Goal: Task Accomplishment & Management: Complete application form

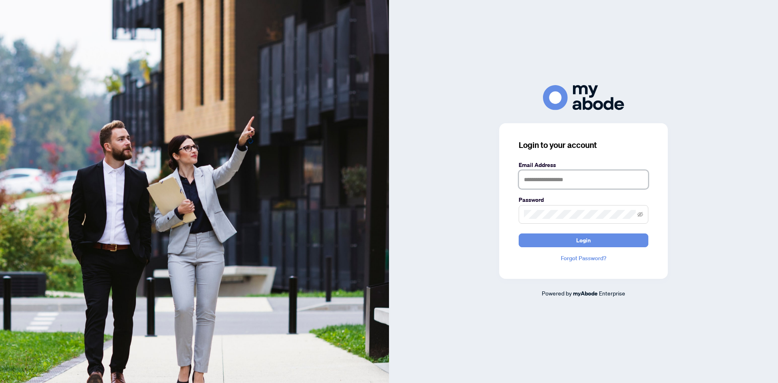
click at [564, 180] on input "text" at bounding box center [584, 179] width 130 height 19
click at [519, 233] on button "Login" at bounding box center [584, 240] width 130 height 14
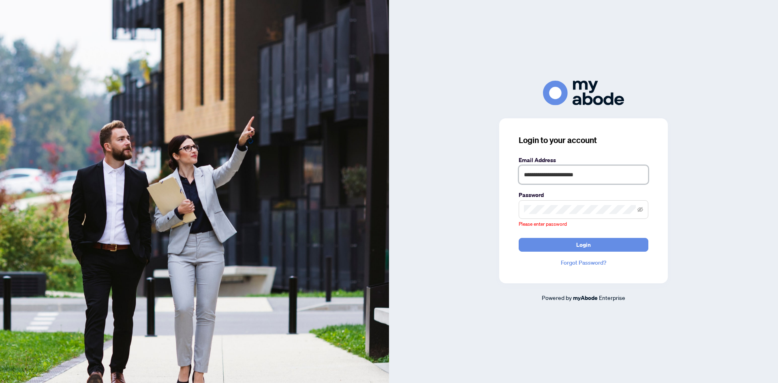
type input "**********"
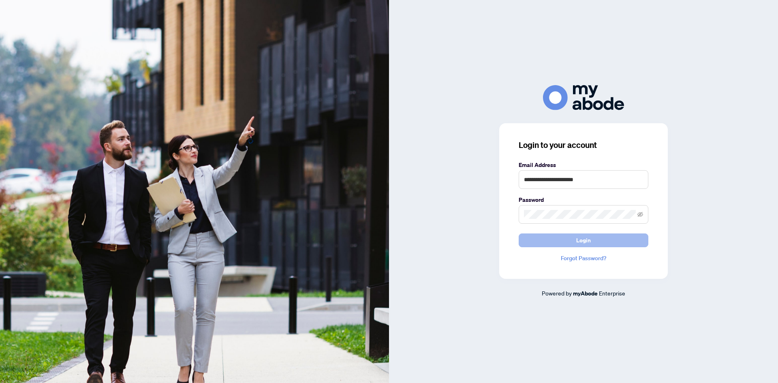
click at [593, 236] on button "Login" at bounding box center [584, 240] width 130 height 14
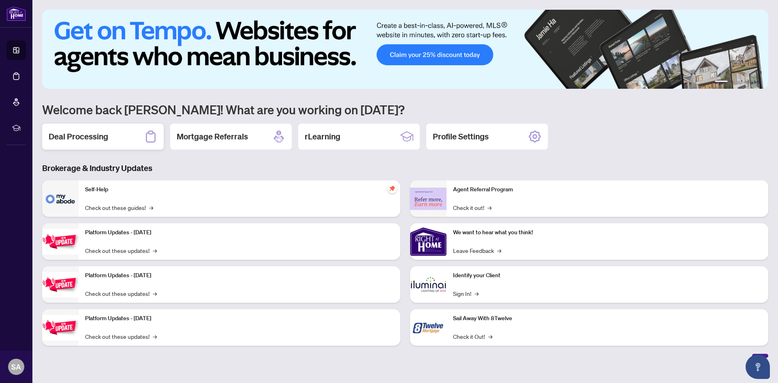
click at [68, 135] on h2 "Deal Processing" at bounding box center [79, 136] width 60 height 11
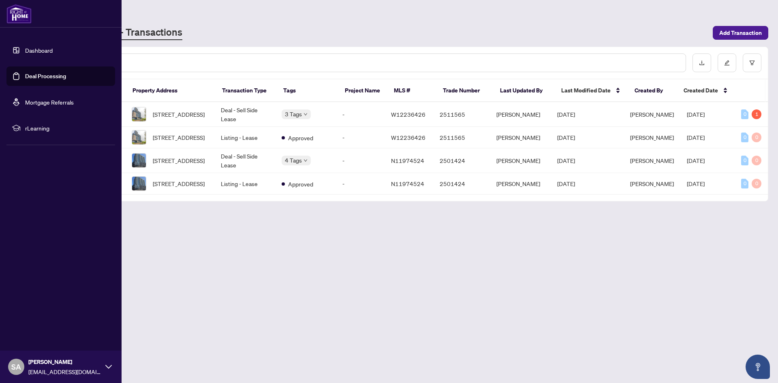
click at [47, 50] on link "Dashboard" at bounding box center [39, 50] width 28 height 7
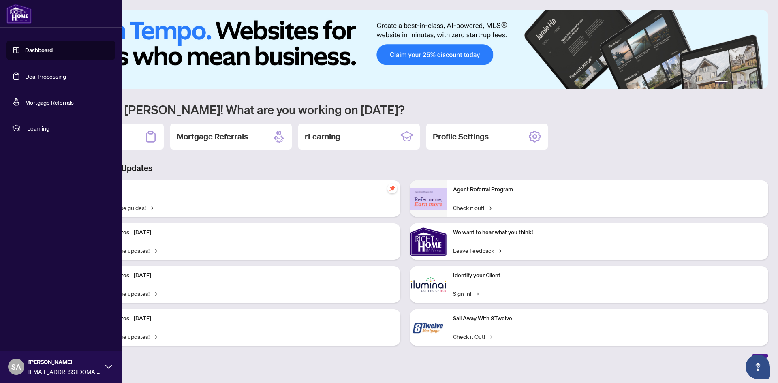
click at [46, 76] on link "Deal Processing" at bounding box center [45, 76] width 41 height 7
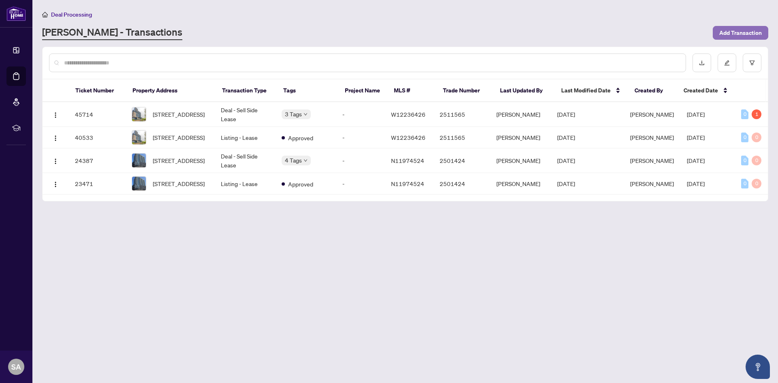
click at [744, 34] on span "Add Transaction" at bounding box center [740, 32] width 43 height 13
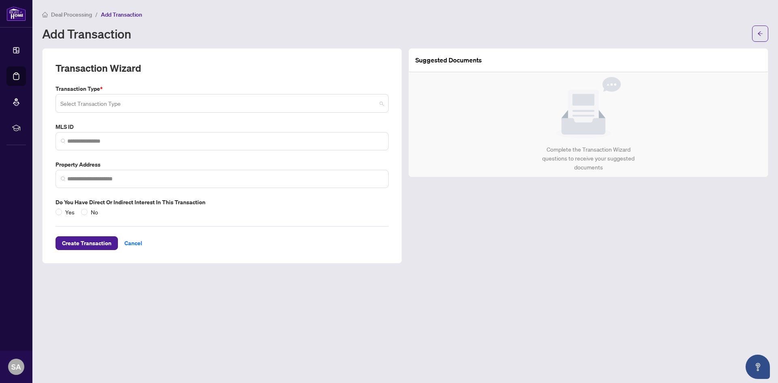
click at [220, 107] on input "search" at bounding box center [218, 105] width 316 height 18
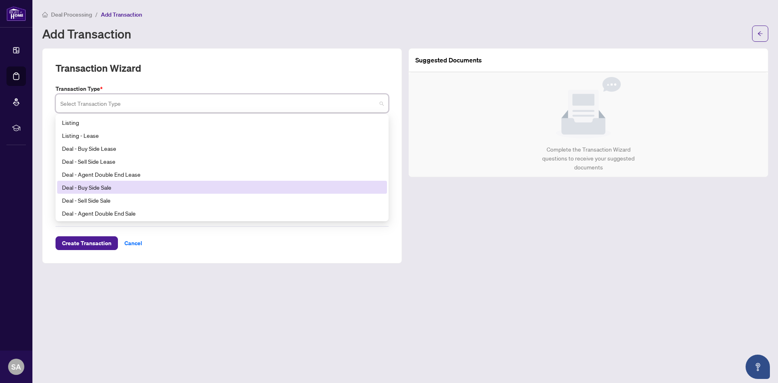
click at [121, 186] on div "Deal - Buy Side Sale" at bounding box center [222, 187] width 320 height 9
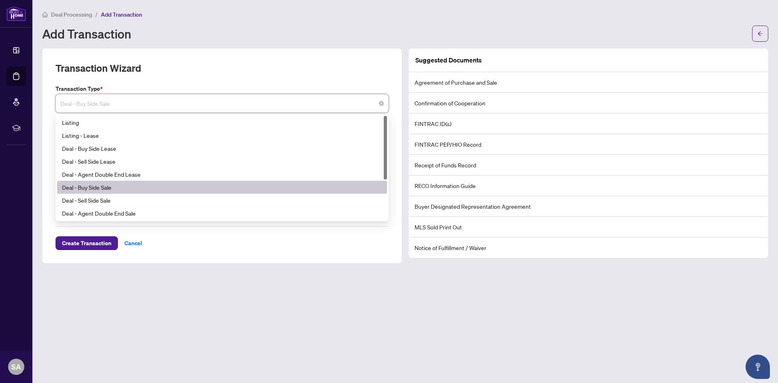
click at [128, 105] on span "Deal - Buy Side Sale" at bounding box center [221, 103] width 323 height 15
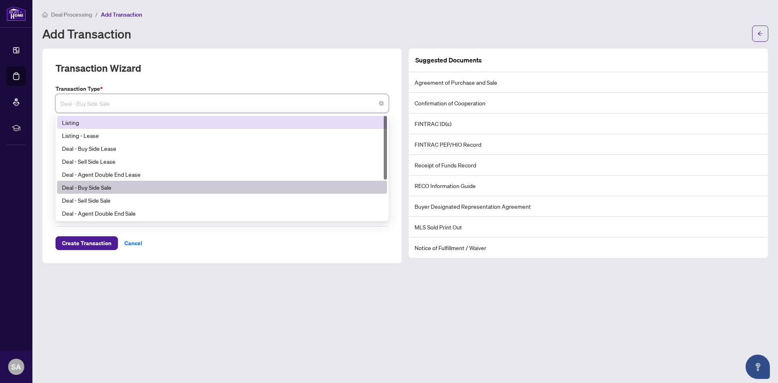
click at [66, 123] on div "Listing" at bounding box center [222, 122] width 320 height 9
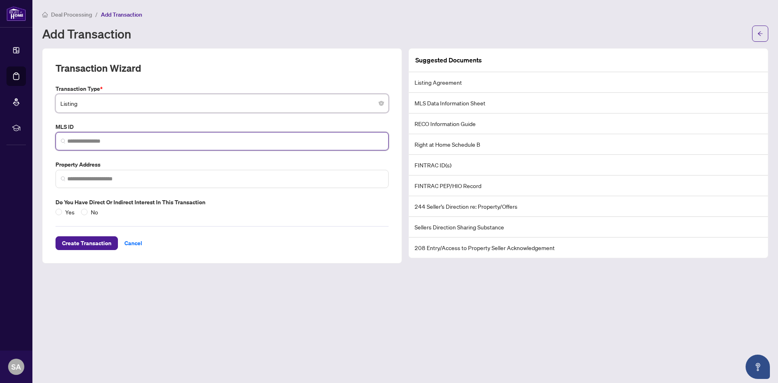
click at [77, 139] on input "search" at bounding box center [225, 141] width 316 height 9
paste input "*********"
type input "*********"
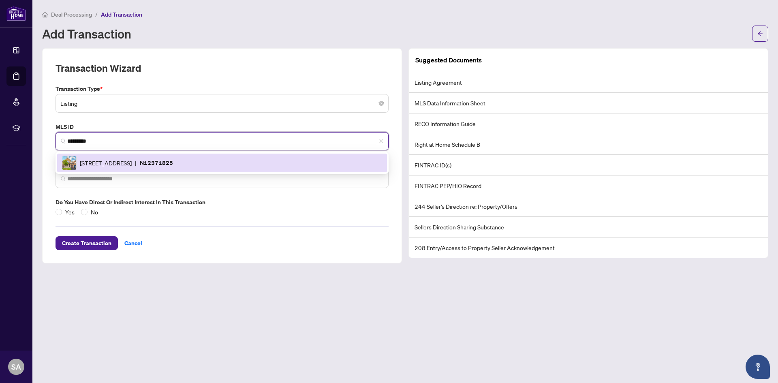
click at [110, 166] on span "147 Betony Dr, Richmond Hill, Ontario L4E 0P3, Canada" at bounding box center [106, 162] width 52 height 9
type input "**********"
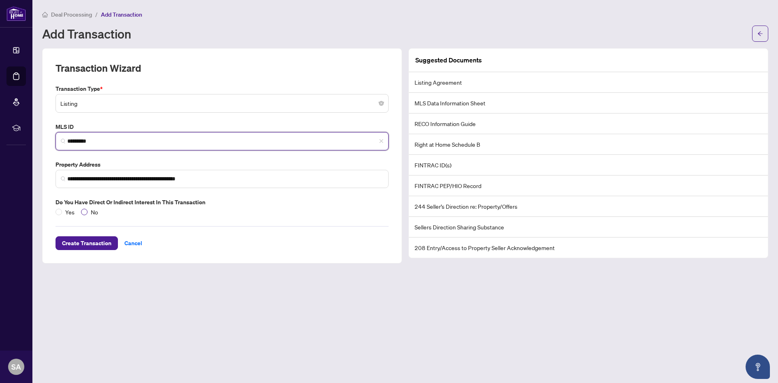
type input "*********"
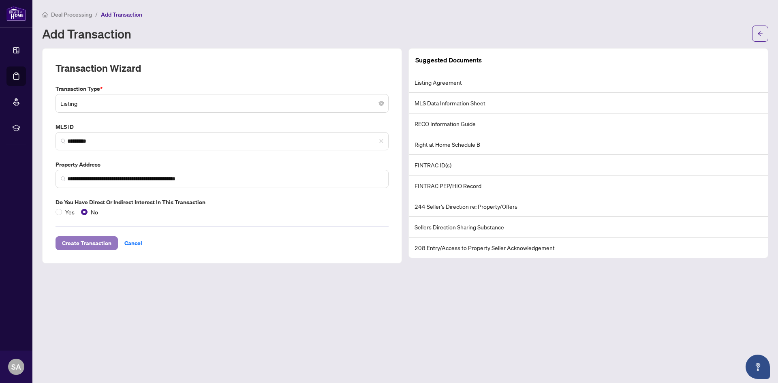
click at [85, 244] on span "Create Transaction" at bounding box center [86, 243] width 49 height 13
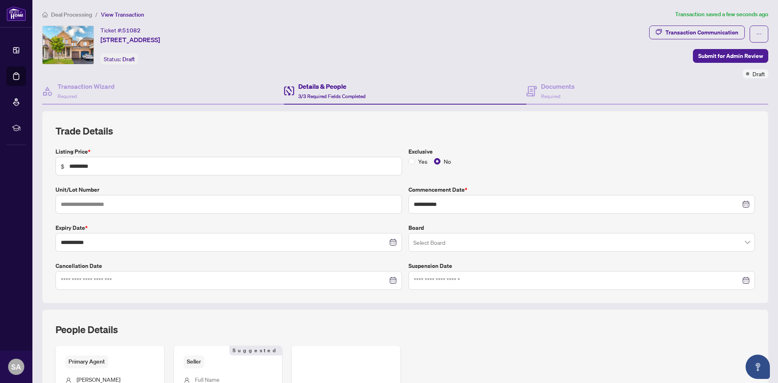
click at [416, 243] on input "search" at bounding box center [577, 244] width 329 height 18
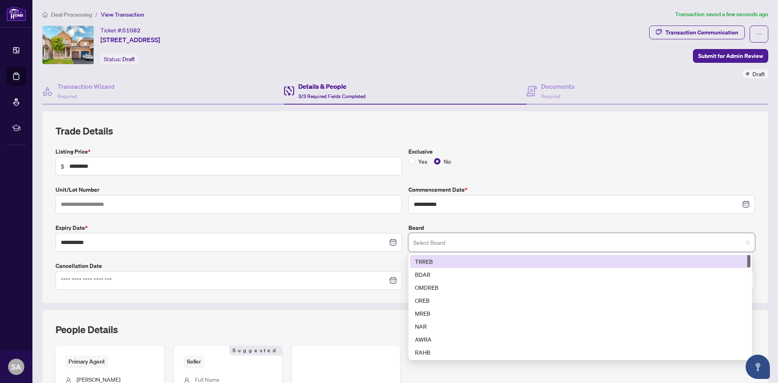
click at [427, 263] on div "TRREB" at bounding box center [580, 261] width 331 height 9
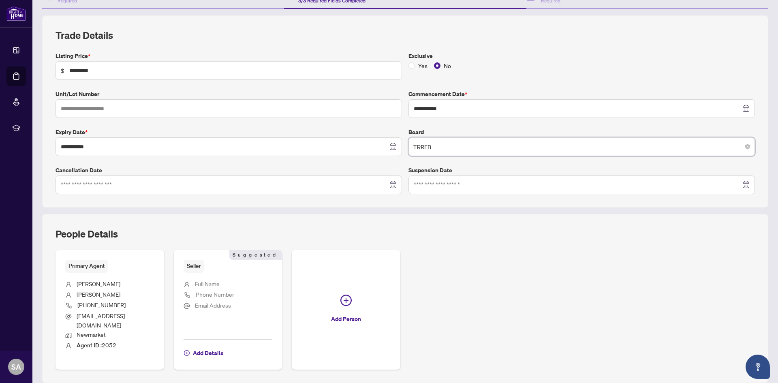
scroll to position [117, 0]
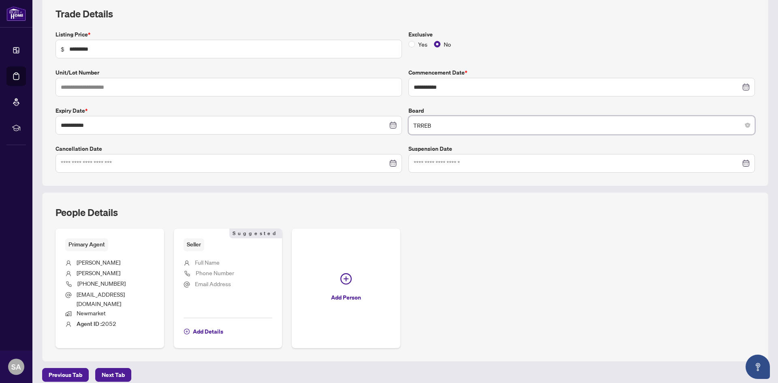
click at [118, 368] on span "Next Tab" at bounding box center [113, 374] width 23 height 13
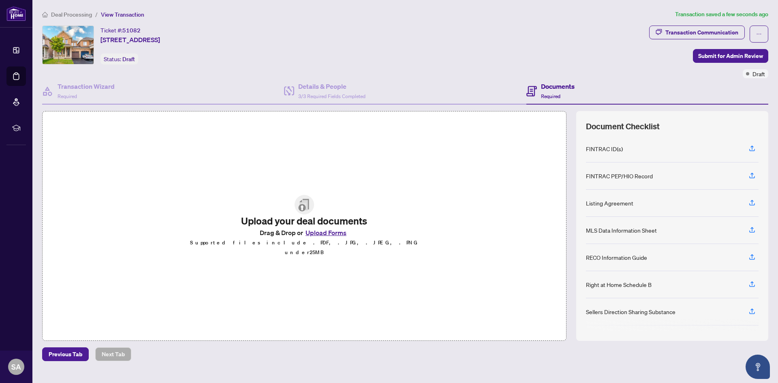
click at [327, 235] on button "Upload Forms" at bounding box center [326, 232] width 46 height 11
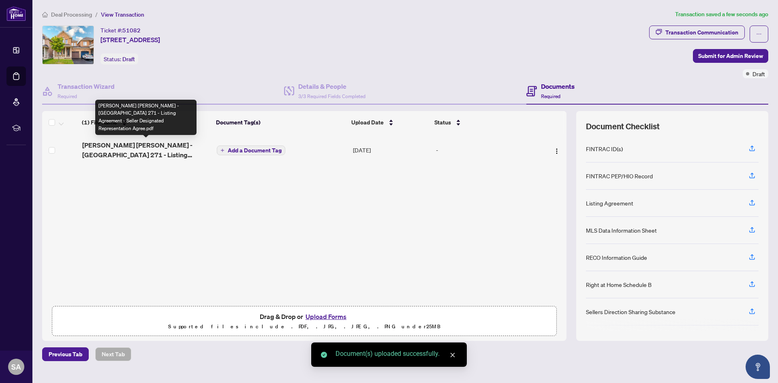
click at [130, 147] on span "FADI ELIAS BASMA HELO - Ontario 271 - Listing Agreement - Seller Designated Rep…" at bounding box center [146, 149] width 128 height 19
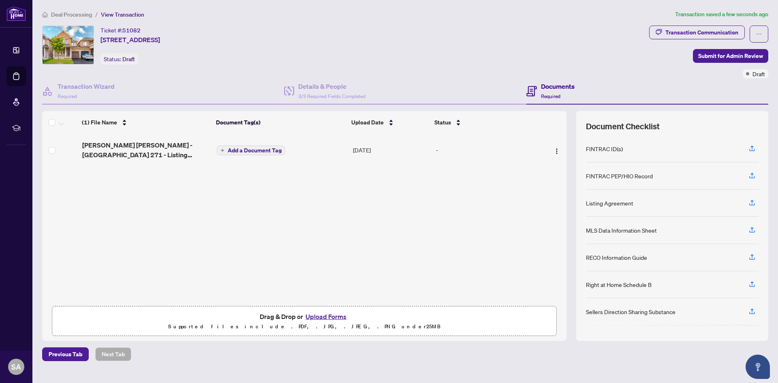
click at [323, 316] on button "Upload Forms" at bounding box center [326, 316] width 46 height 11
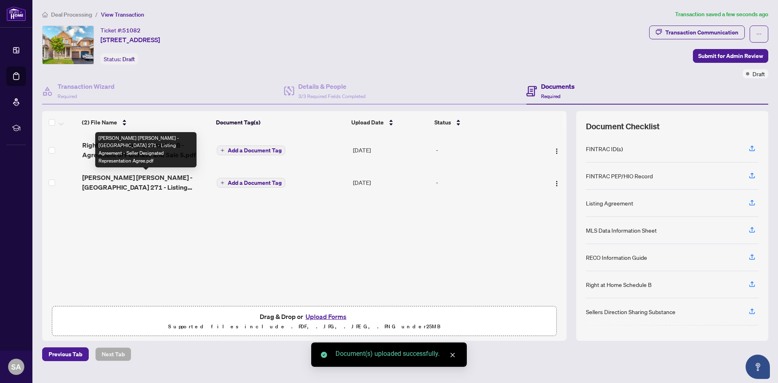
click at [163, 178] on span "FADI ELIAS BASMA HELO - Ontario 271 - Listing Agreement - Seller Designated Rep…" at bounding box center [146, 182] width 128 height 19
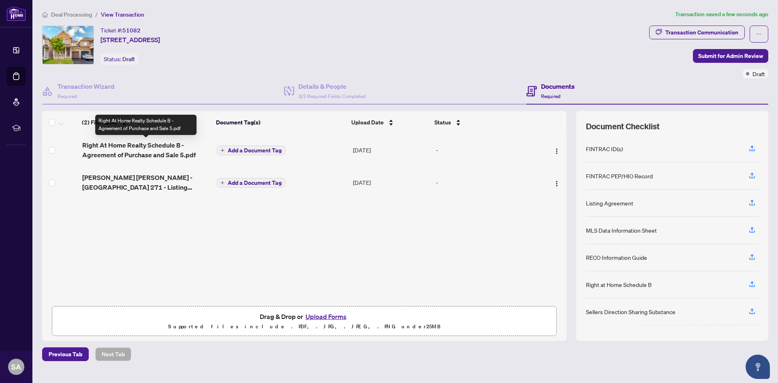
click at [136, 150] on span "Right At Home Realty Schedule B - Agreement of Purchase and Sale 5.pdf" at bounding box center [146, 149] width 128 height 19
click at [325, 315] on button "Upload Forms" at bounding box center [326, 316] width 46 height 11
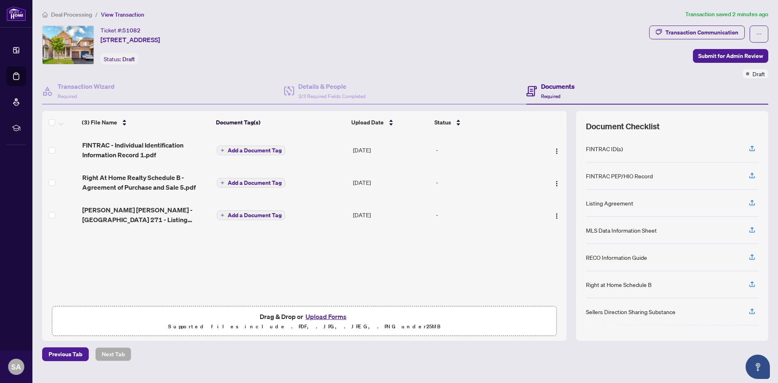
click at [329, 317] on button "Upload Forms" at bounding box center [326, 316] width 46 height 11
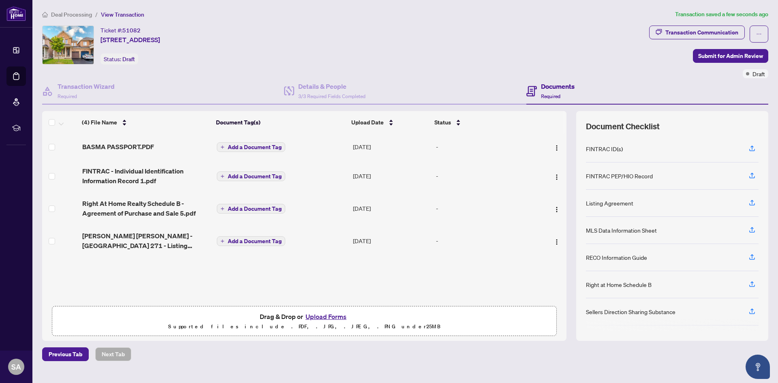
click at [325, 315] on button "Upload Forms" at bounding box center [326, 316] width 46 height 11
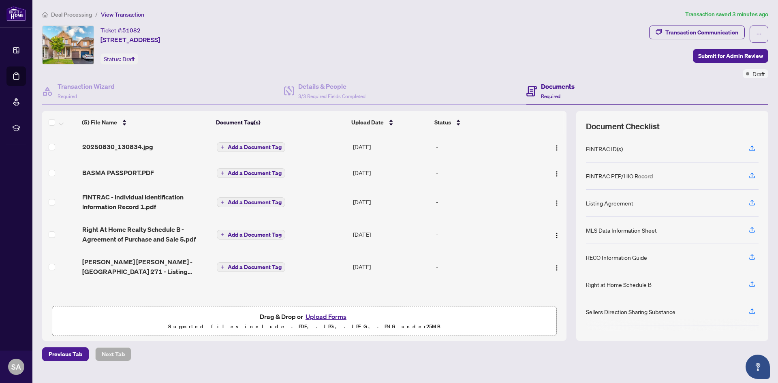
click at [320, 314] on button "Upload Forms" at bounding box center [326, 316] width 46 height 11
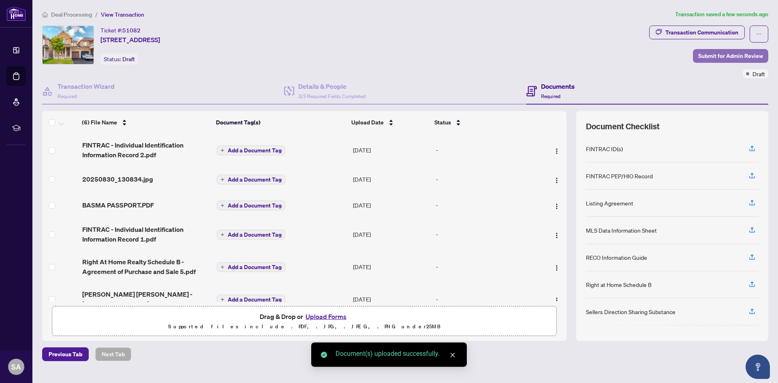
click at [721, 52] on span "Submit for Admin Review" at bounding box center [730, 55] width 65 height 13
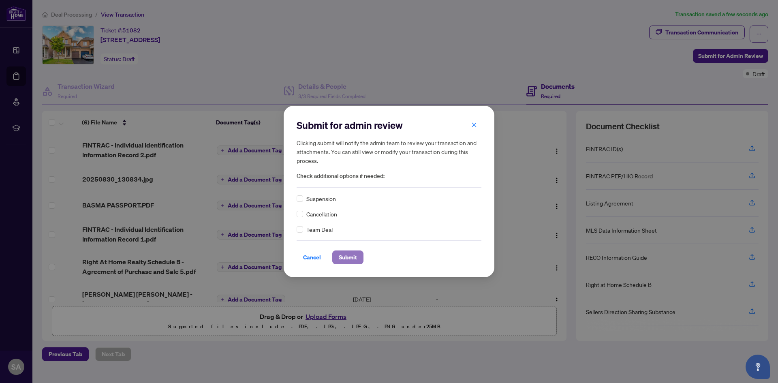
click at [350, 255] on span "Submit" at bounding box center [348, 257] width 18 height 13
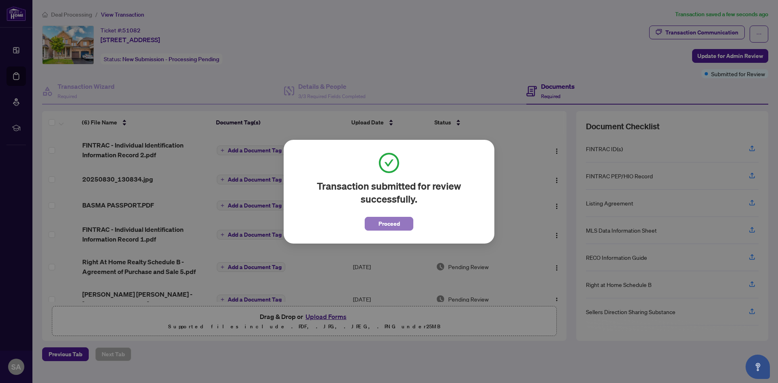
click at [393, 224] on span "Proceed" at bounding box center [388, 223] width 21 height 13
